Goal: Task Accomplishment & Management: Use online tool/utility

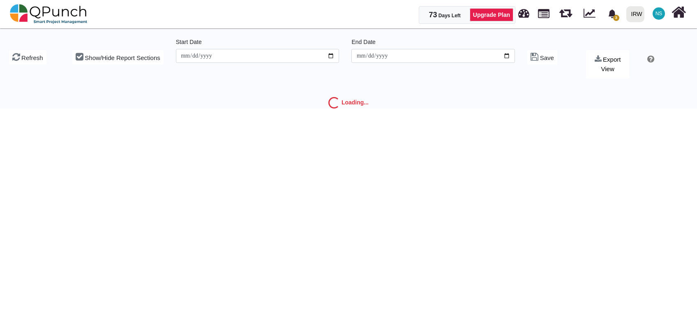
type input "**********"
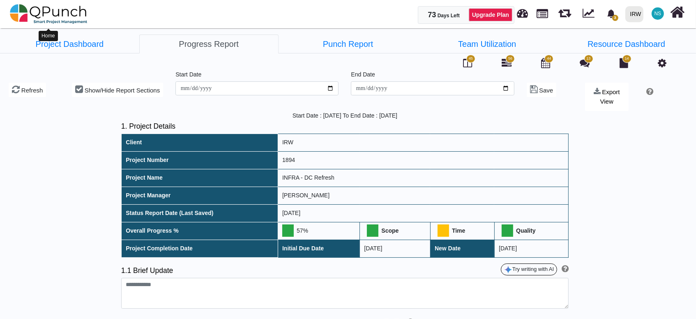
click at [48, 15] on img at bounding box center [49, 14] width 78 height 25
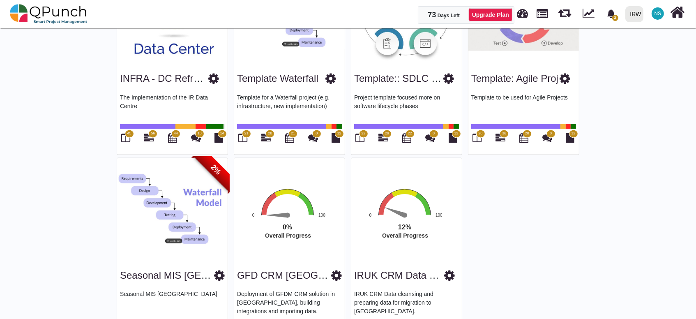
scroll to position [1542, 0]
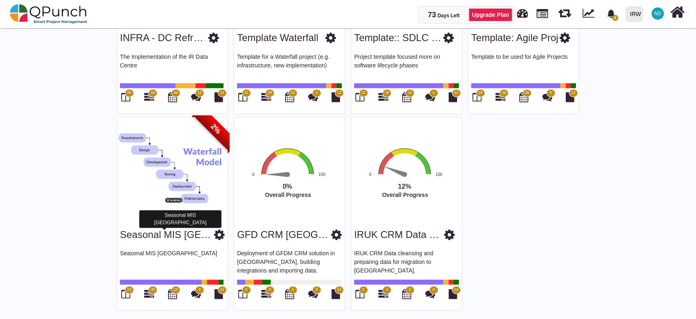
click at [177, 230] on link "Seasonal MIS [GEOGRAPHIC_DATA]" at bounding box center [203, 234] width 167 height 11
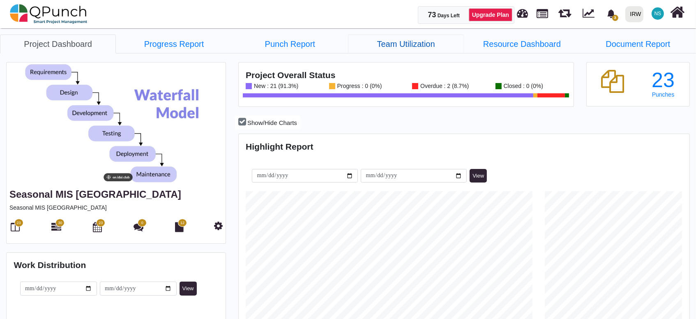
scroll to position [143, 150]
click at [14, 227] on icon at bounding box center [15, 227] width 9 height 10
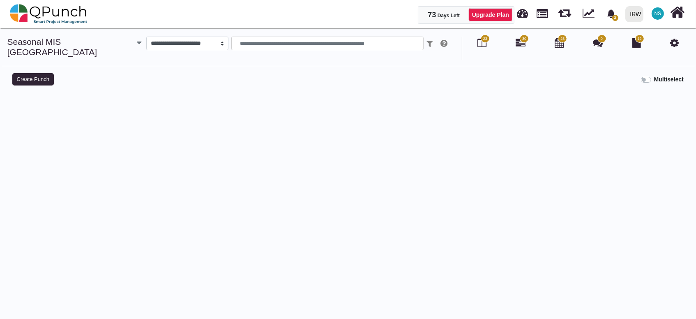
select select
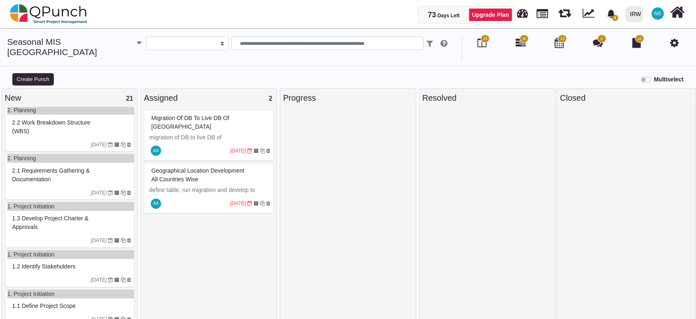
scroll to position [8, 0]
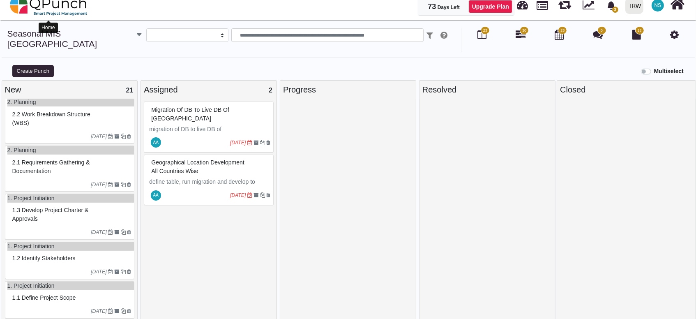
click at [70, 4] on img at bounding box center [49, 5] width 78 height 25
